Goal: Find specific page/section: Find specific page/section

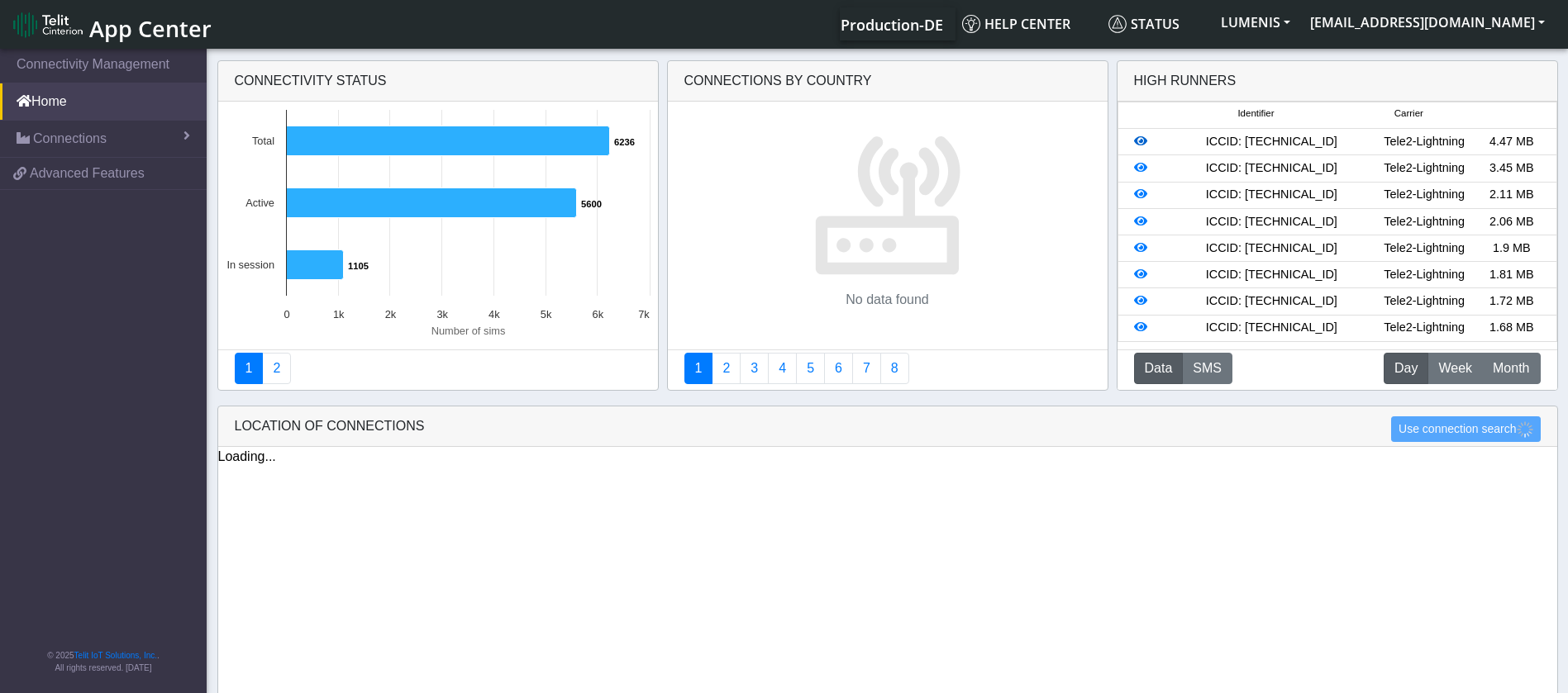
click at [1139, 142] on icon at bounding box center [1140, 141] width 13 height 11
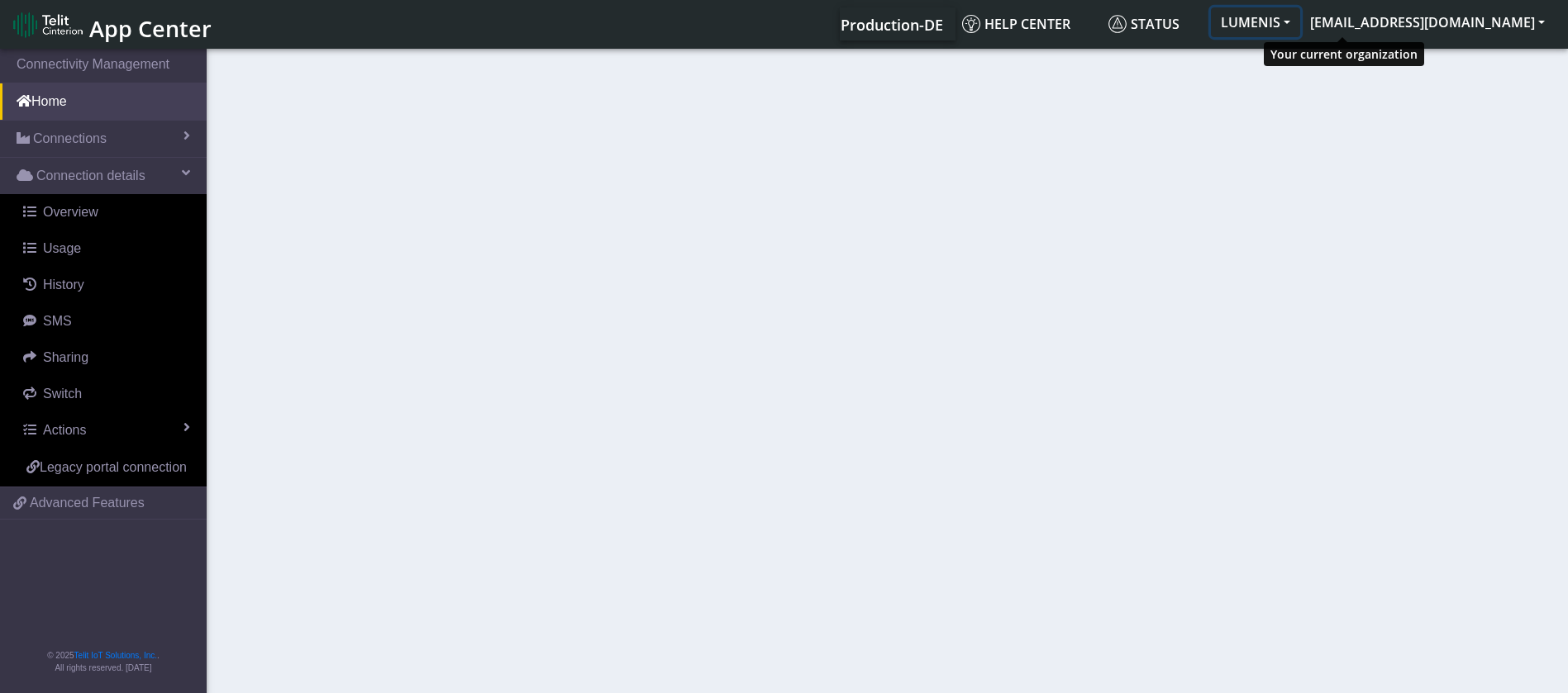
click at [1300, 20] on button "LUMENIS" at bounding box center [1256, 23] width 89 height 30
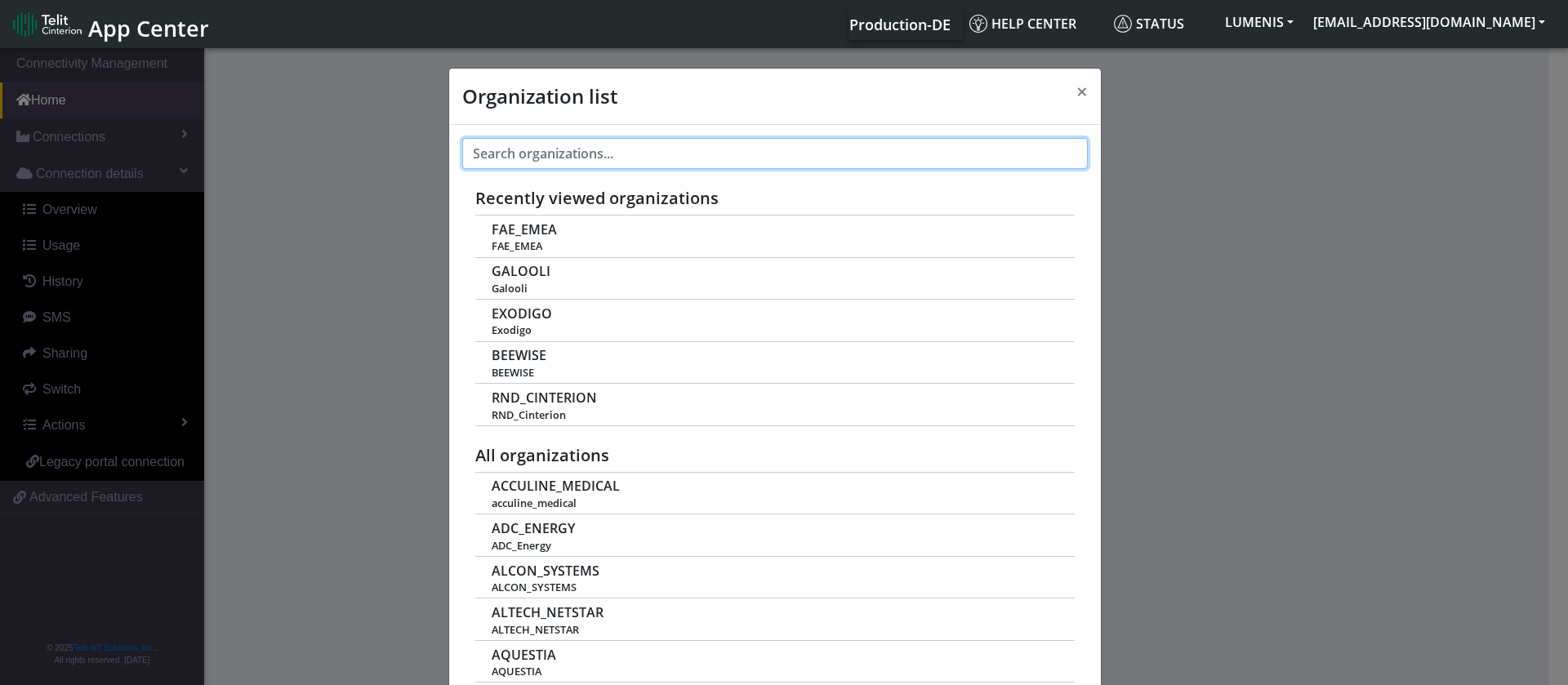
click at [621, 149] on input "text" at bounding box center [775, 154] width 625 height 31
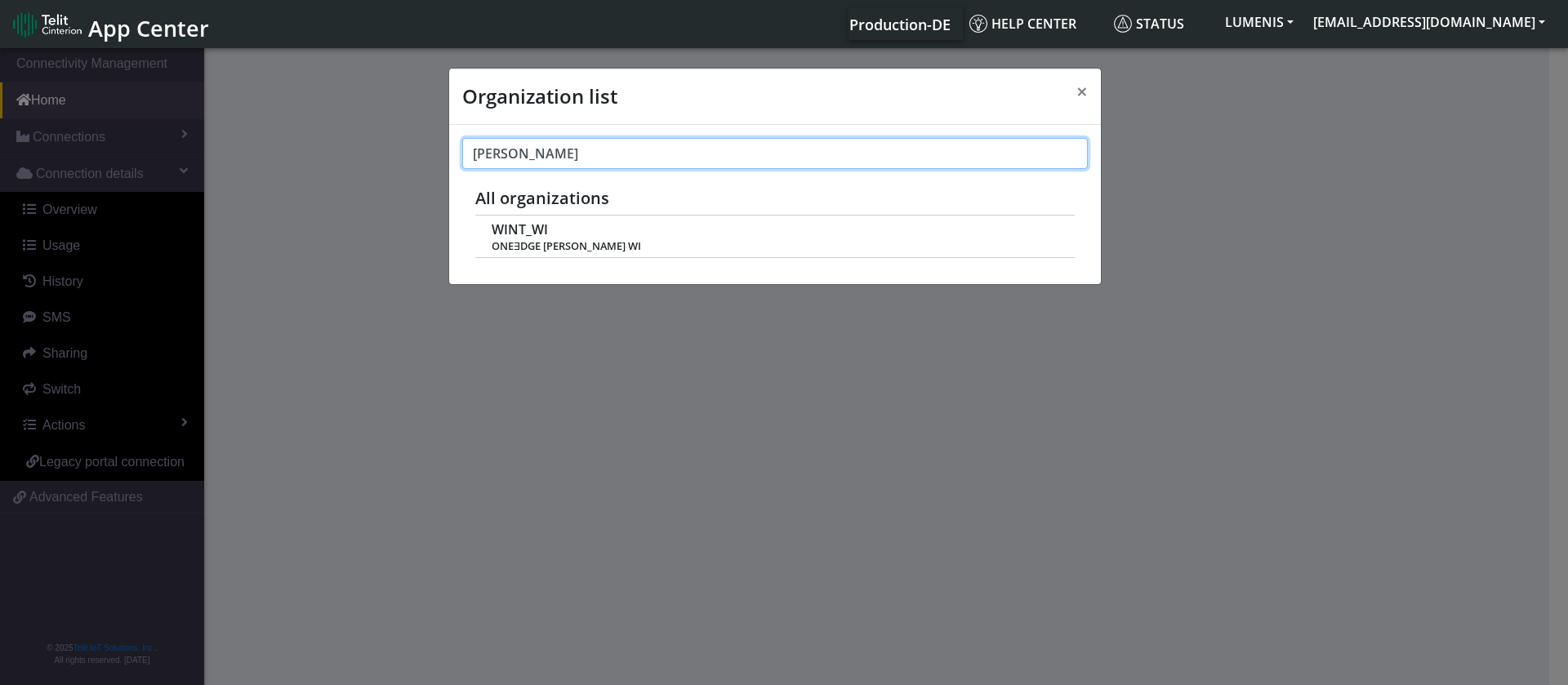
type input "wint"
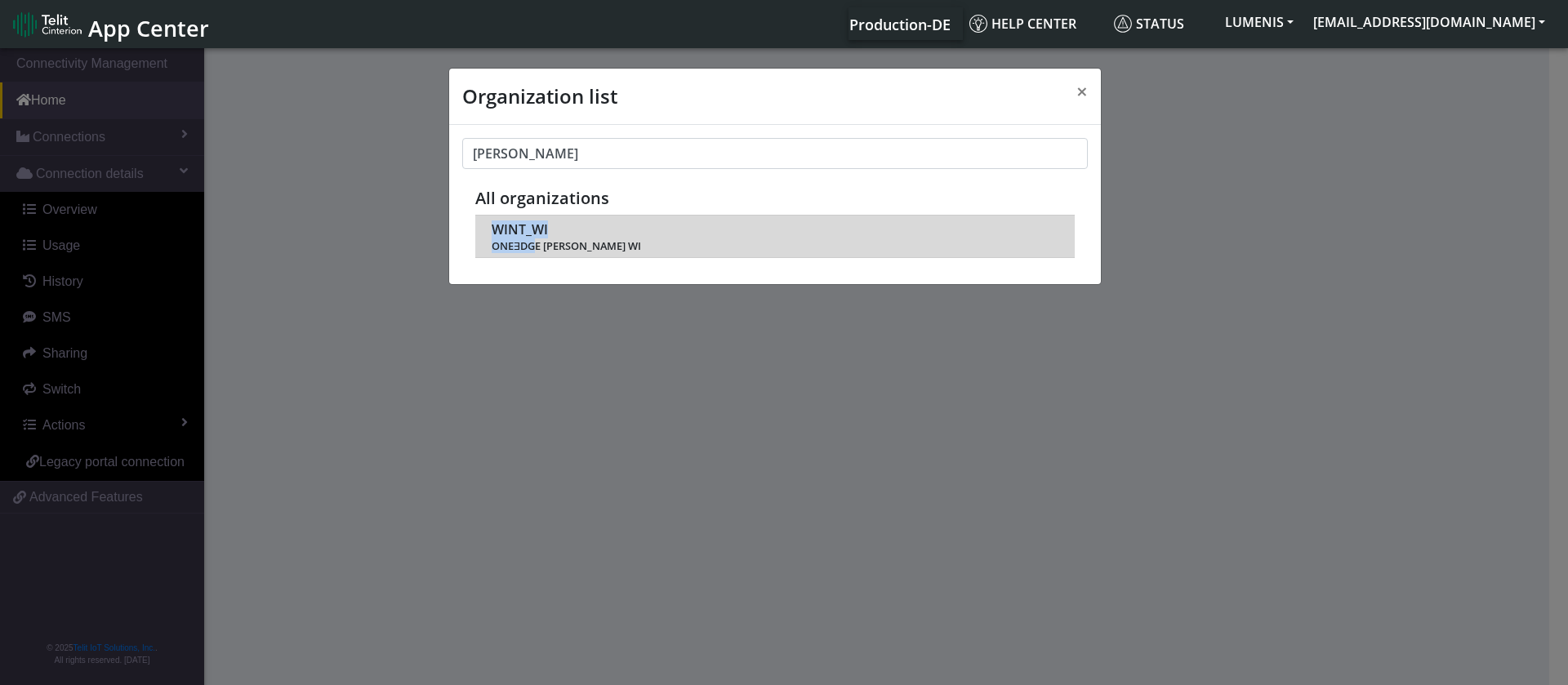
click at [537, 255] on div "wint Recently viewed organizations FAE_EMEA FAE_EMEA GALOOLI Galooli EXODIGO +" at bounding box center [775, 205] width 651 height 159
click at [537, 245] on span "ONEƎDGE WINT WI" at bounding box center [774, 246] width 565 height 12
click at [536, 229] on span "WINT_WI" at bounding box center [519, 230] width 56 height 16
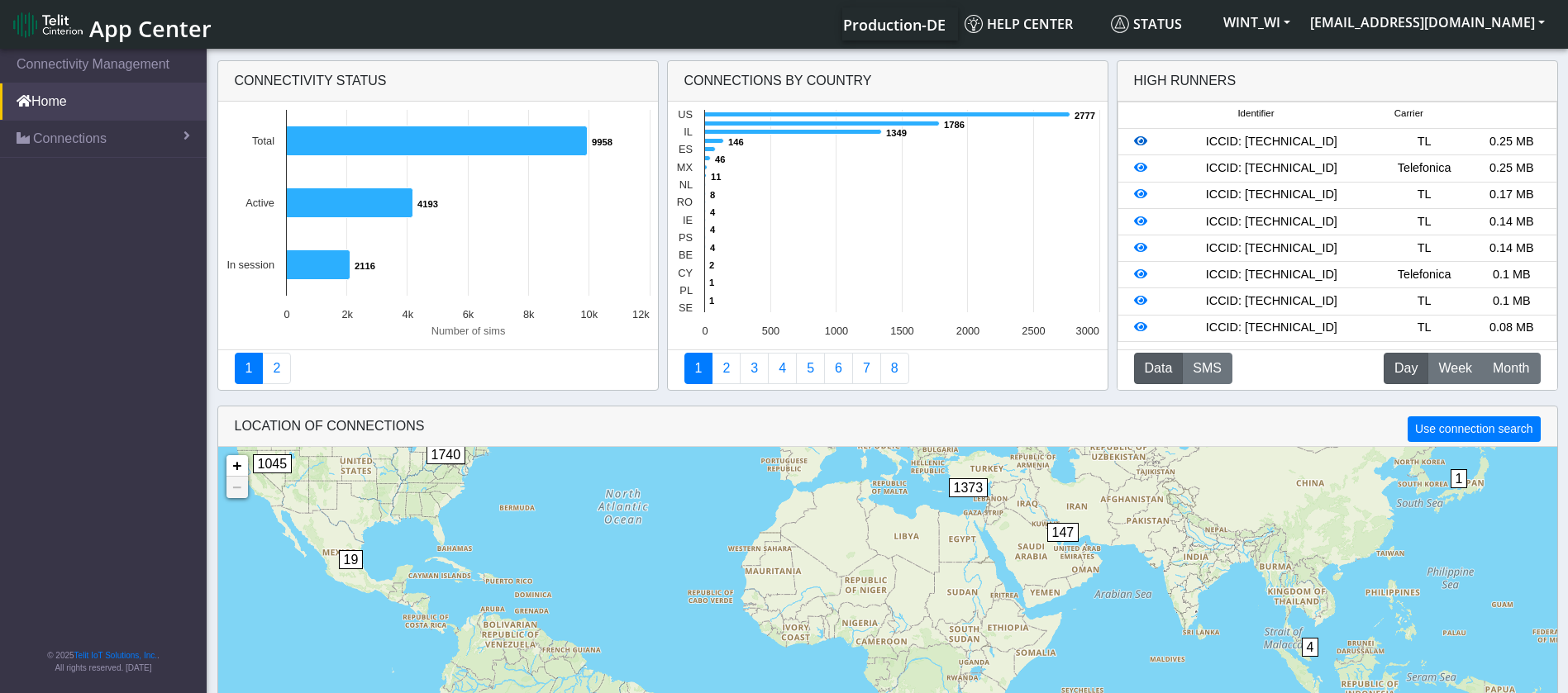
click at [1140, 141] on icon at bounding box center [1140, 141] width 13 height 11
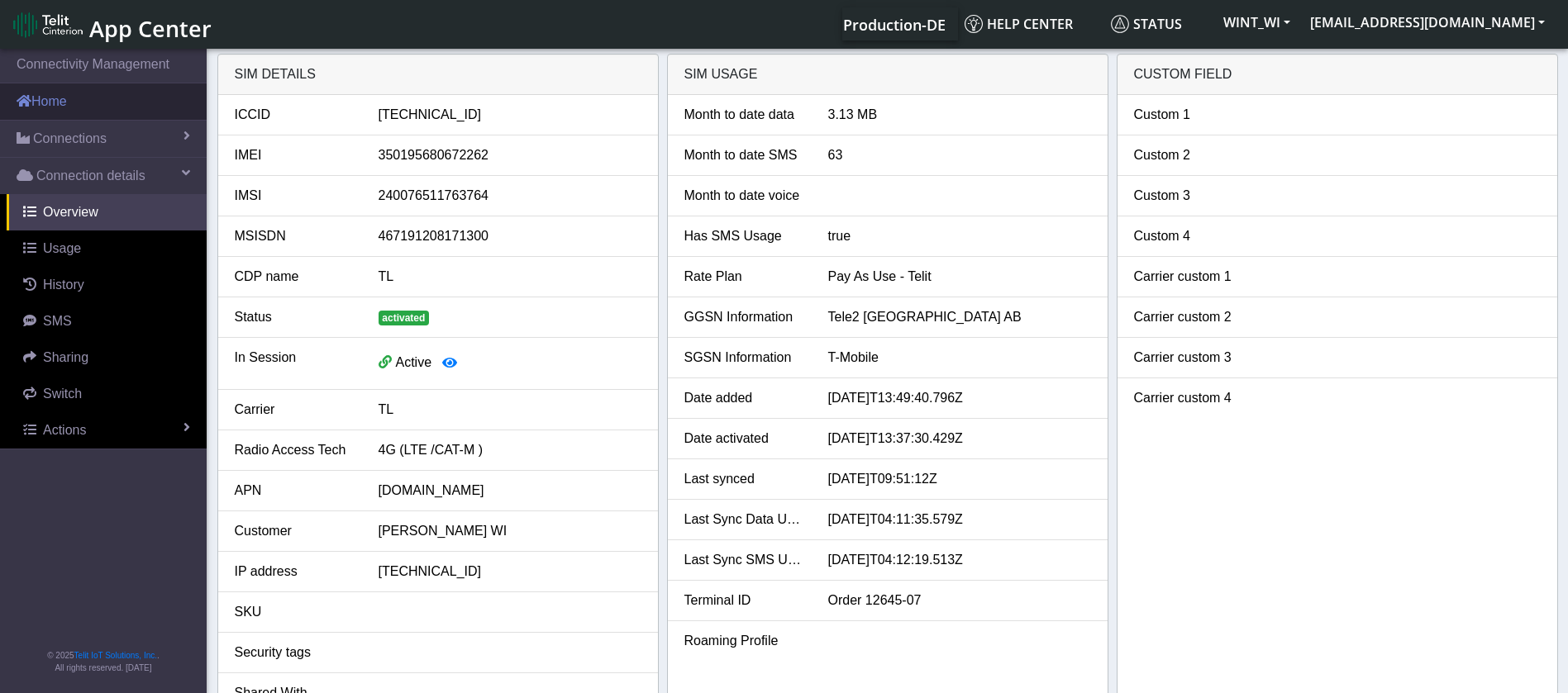
click at [60, 106] on link "Home" at bounding box center [103, 101] width 206 height 37
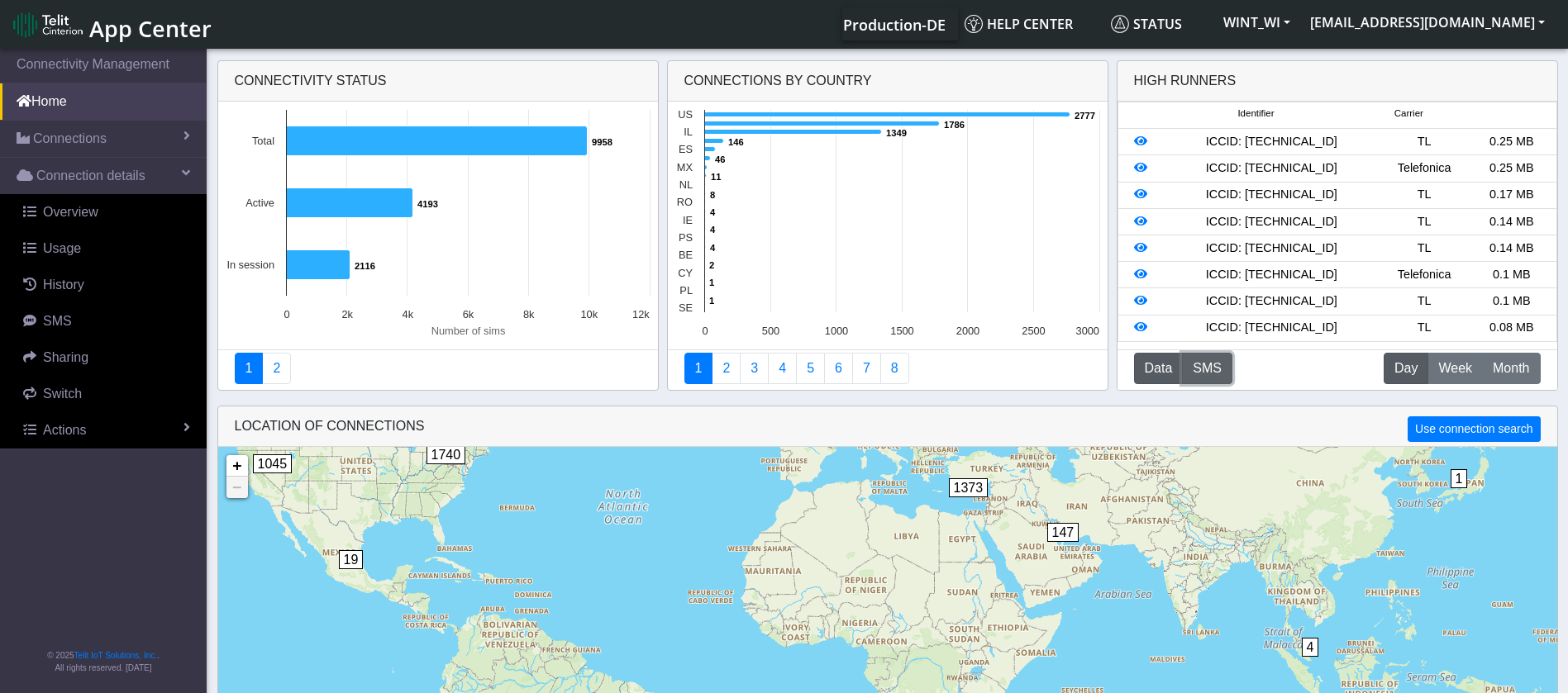
click at [1202, 372] on button "SMS" at bounding box center [1208, 369] width 51 height 31
click at [1443, 362] on span "Week" at bounding box center [1455, 368] width 34 height 20
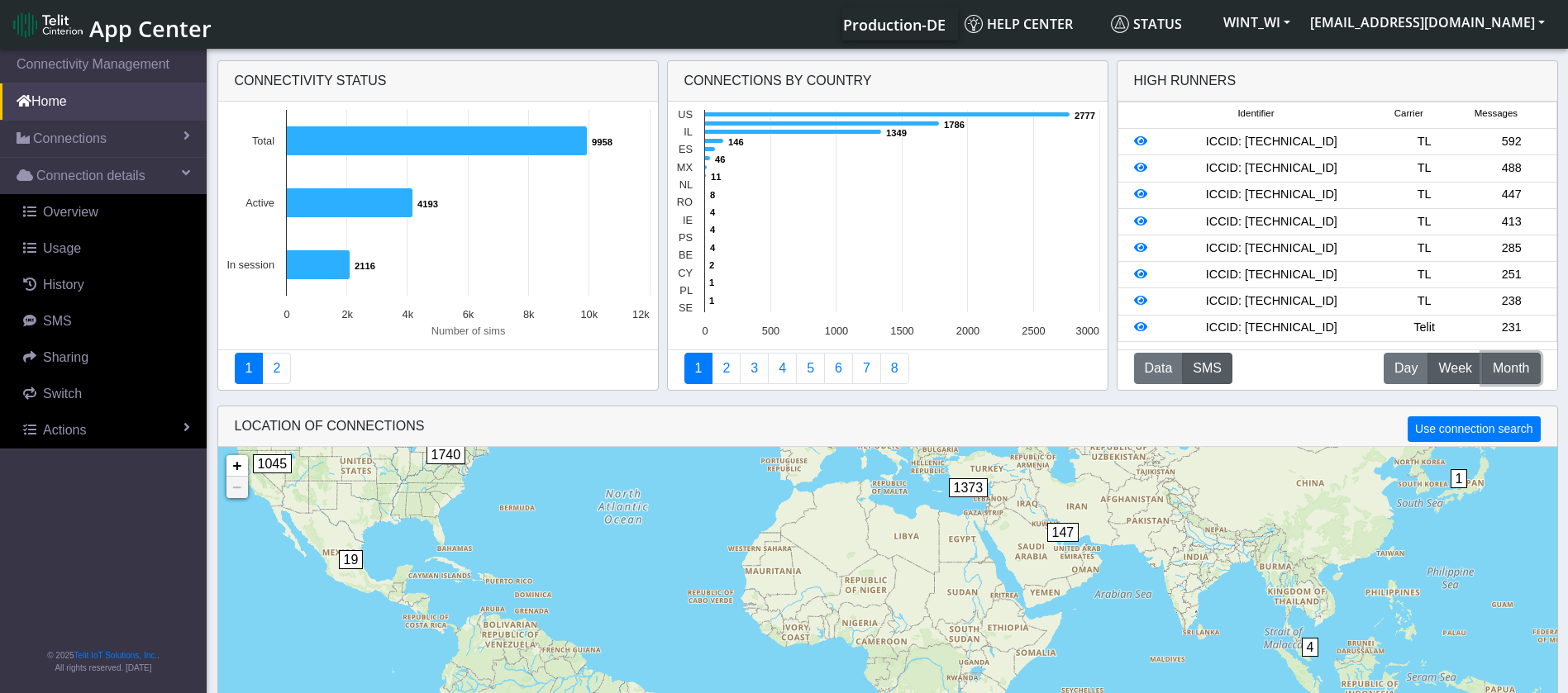
click at [1501, 369] on span "Month" at bounding box center [1511, 368] width 37 height 20
click at [1446, 362] on span "Week" at bounding box center [1455, 368] width 34 height 20
click at [1406, 371] on span "Day" at bounding box center [1406, 368] width 23 height 20
click at [1441, 370] on span "Week" at bounding box center [1455, 368] width 34 height 20
click at [1425, 370] on button "D Day" at bounding box center [1406, 369] width 45 height 31
